Goal: Task Accomplishment & Management: Manage account settings

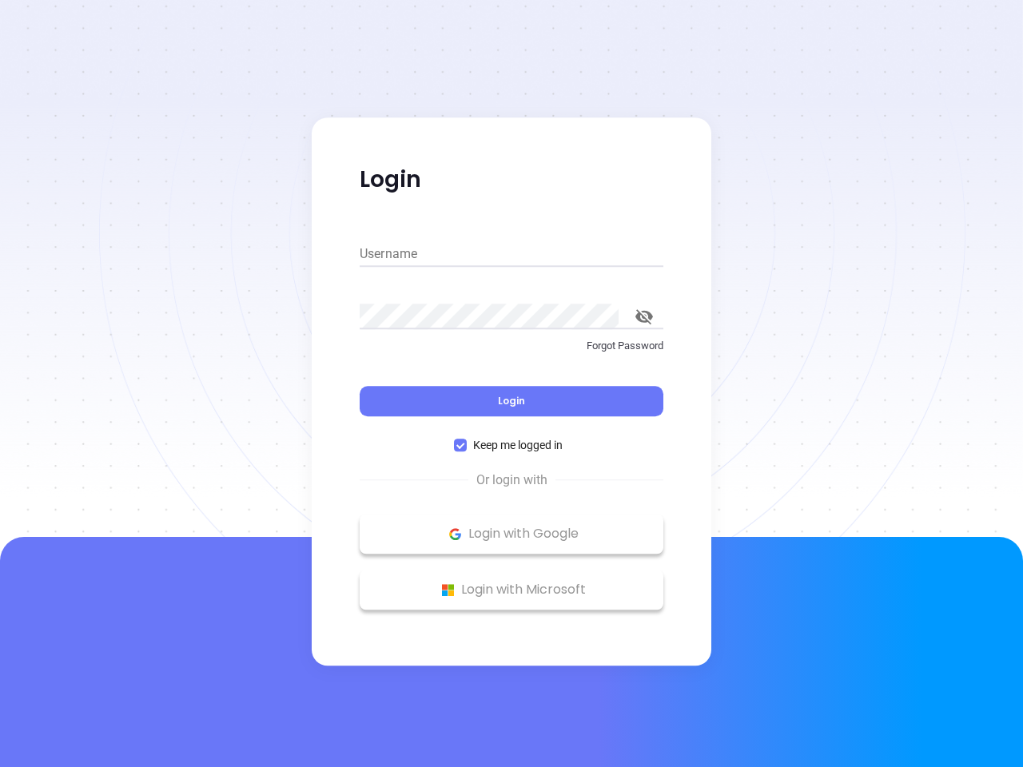
click at [512, 384] on div "Login" at bounding box center [512, 392] width 304 height 50
click at [512, 254] on input "Username" at bounding box center [512, 254] width 304 height 26
click at [644, 317] on icon "toggle password visibility" at bounding box center [644, 316] width 18 height 15
click at [512, 401] on span "Login" at bounding box center [511, 401] width 27 height 14
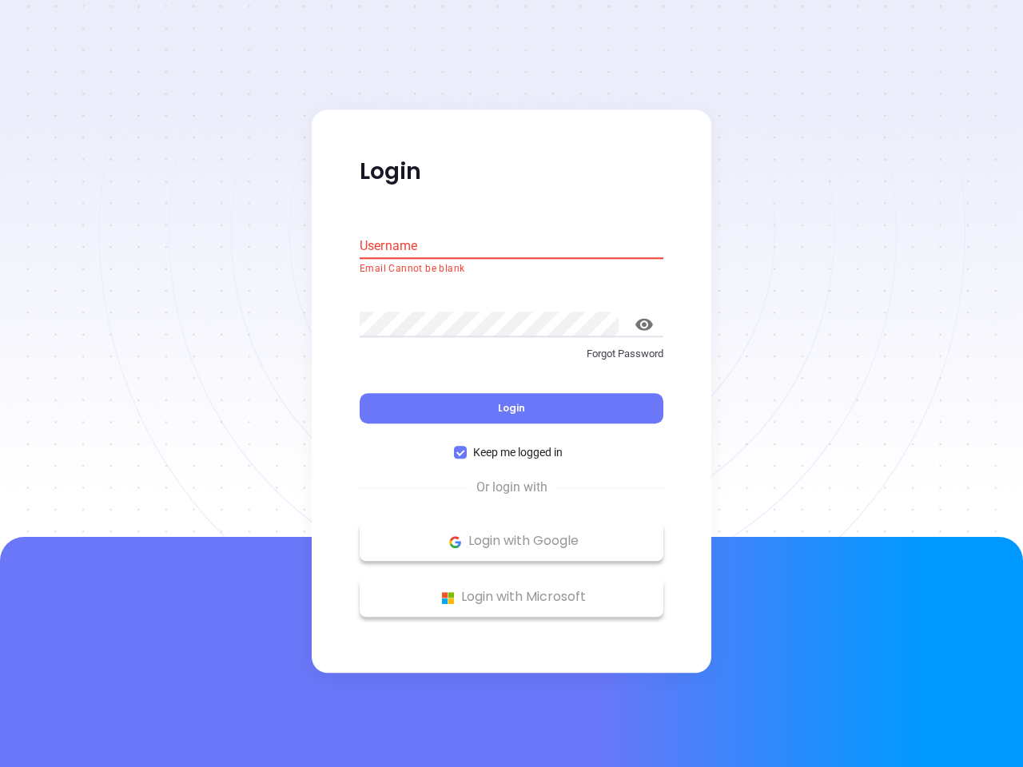
click at [512, 445] on span "Keep me logged in" at bounding box center [518, 453] width 102 height 18
click at [467, 447] on input "Keep me logged in" at bounding box center [460, 453] width 13 height 13
checkbox input "false"
click at [512, 534] on p "Login with Google" at bounding box center [512, 542] width 288 height 24
click at [512, 590] on p "Login with Microsoft" at bounding box center [512, 598] width 288 height 24
